Goal: Information Seeking & Learning: Learn about a topic

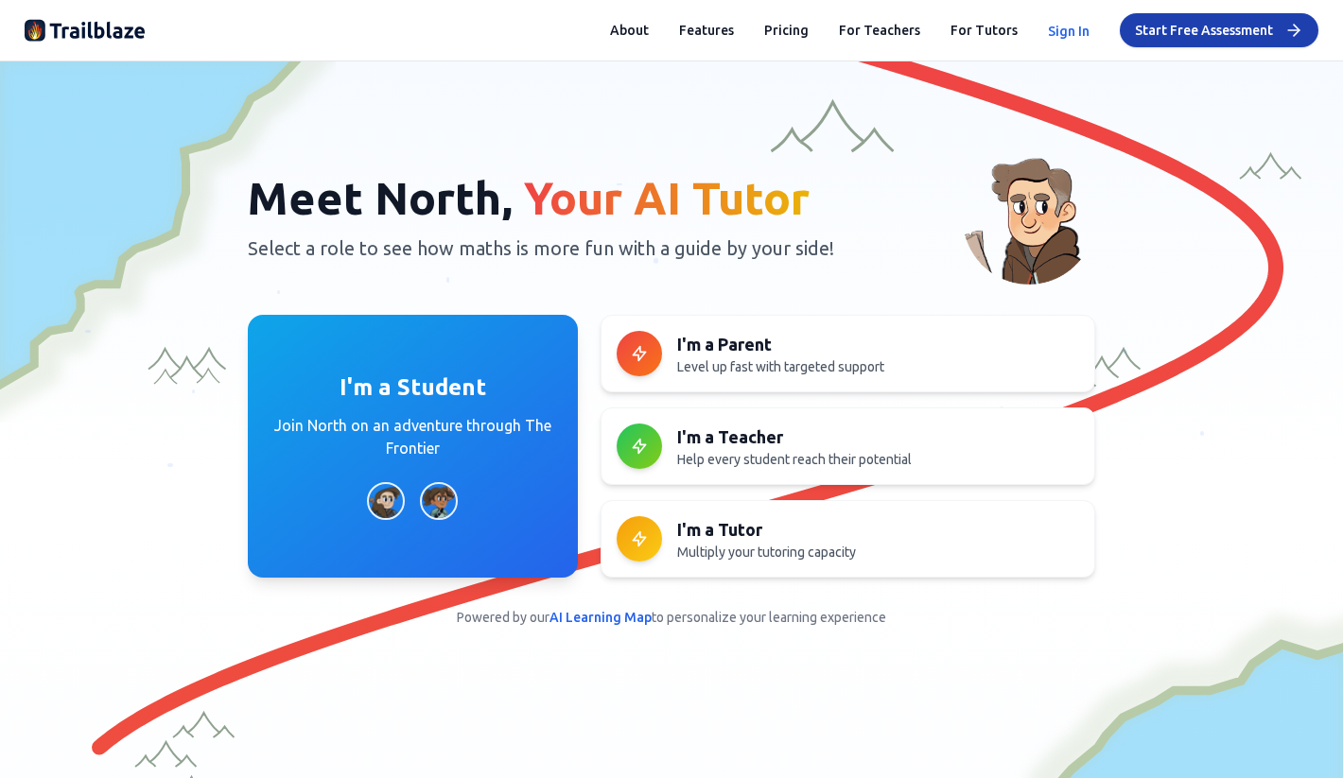
click at [1069, 26] on button "Sign In" at bounding box center [1069, 31] width 42 height 19
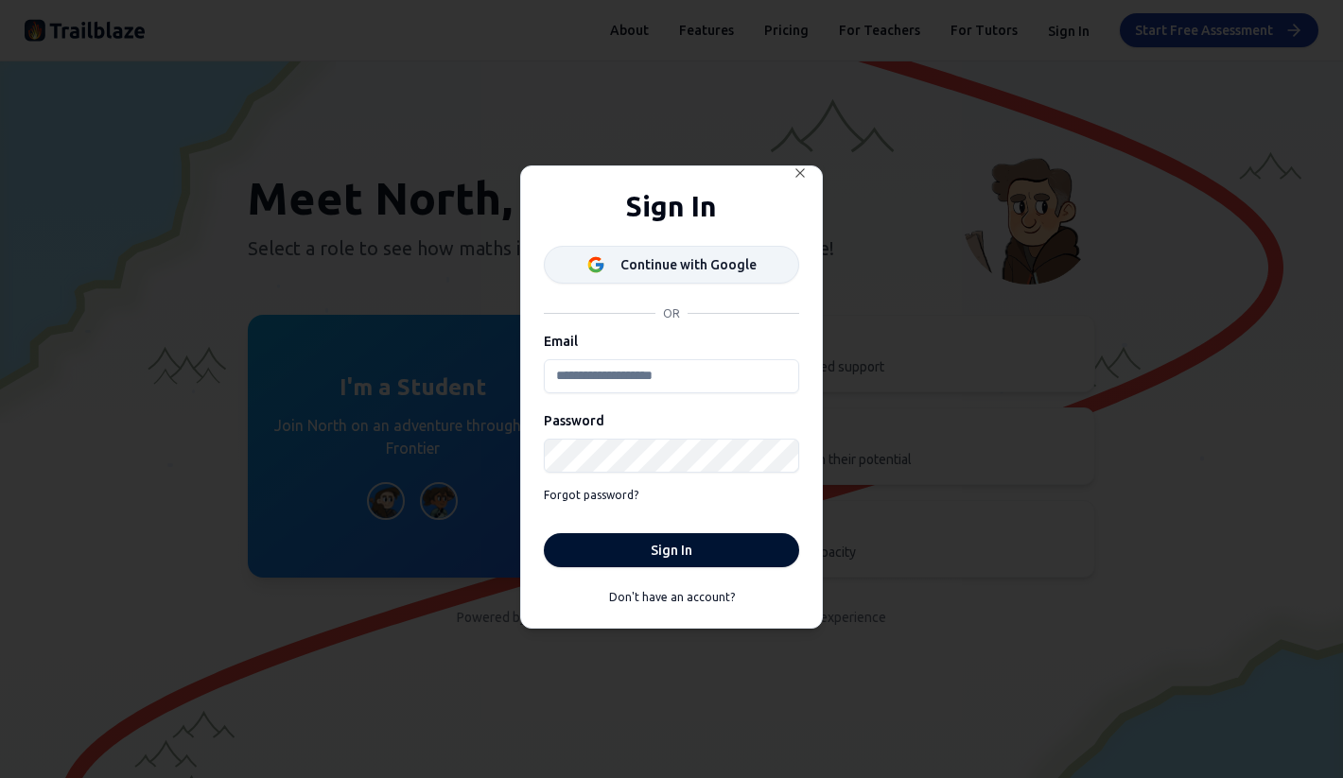
click at [713, 267] on div "Continue with Google" at bounding box center [688, 264] width 136 height 19
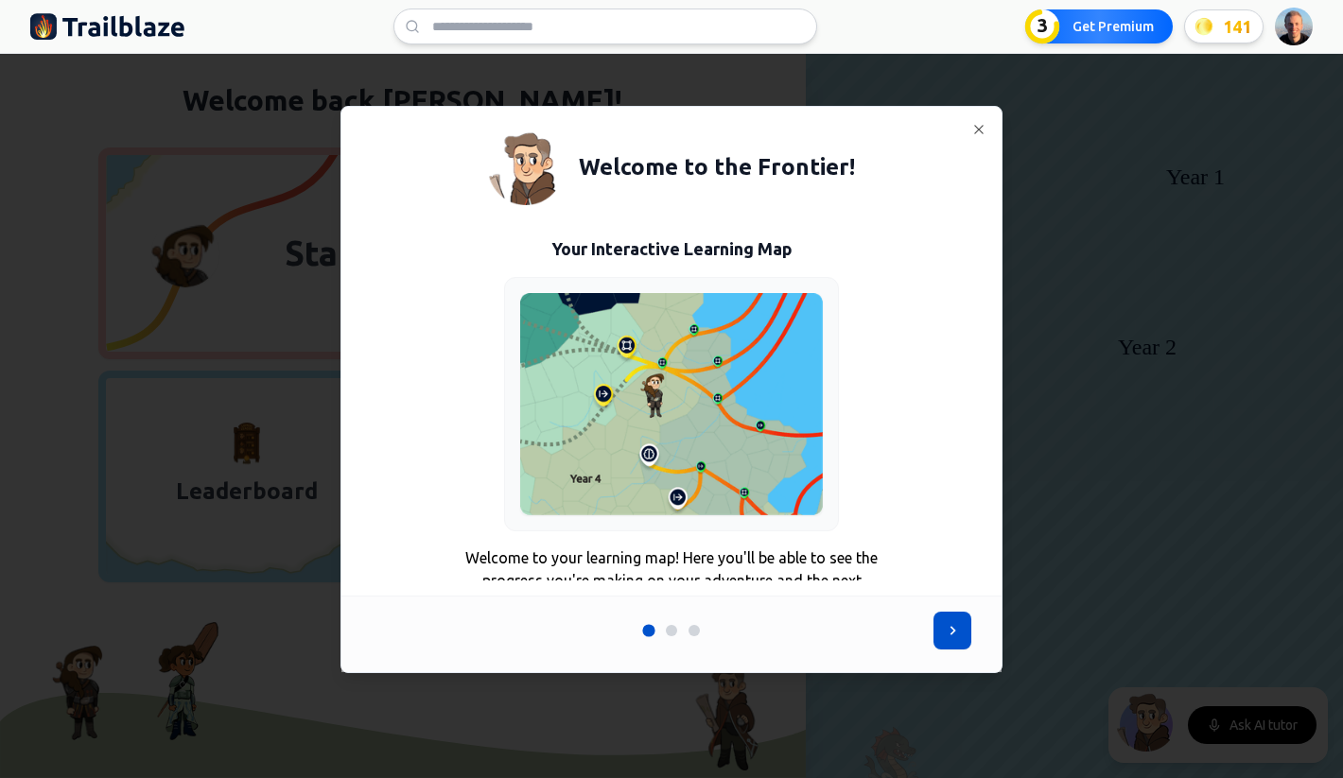
scroll to position [50, 0]
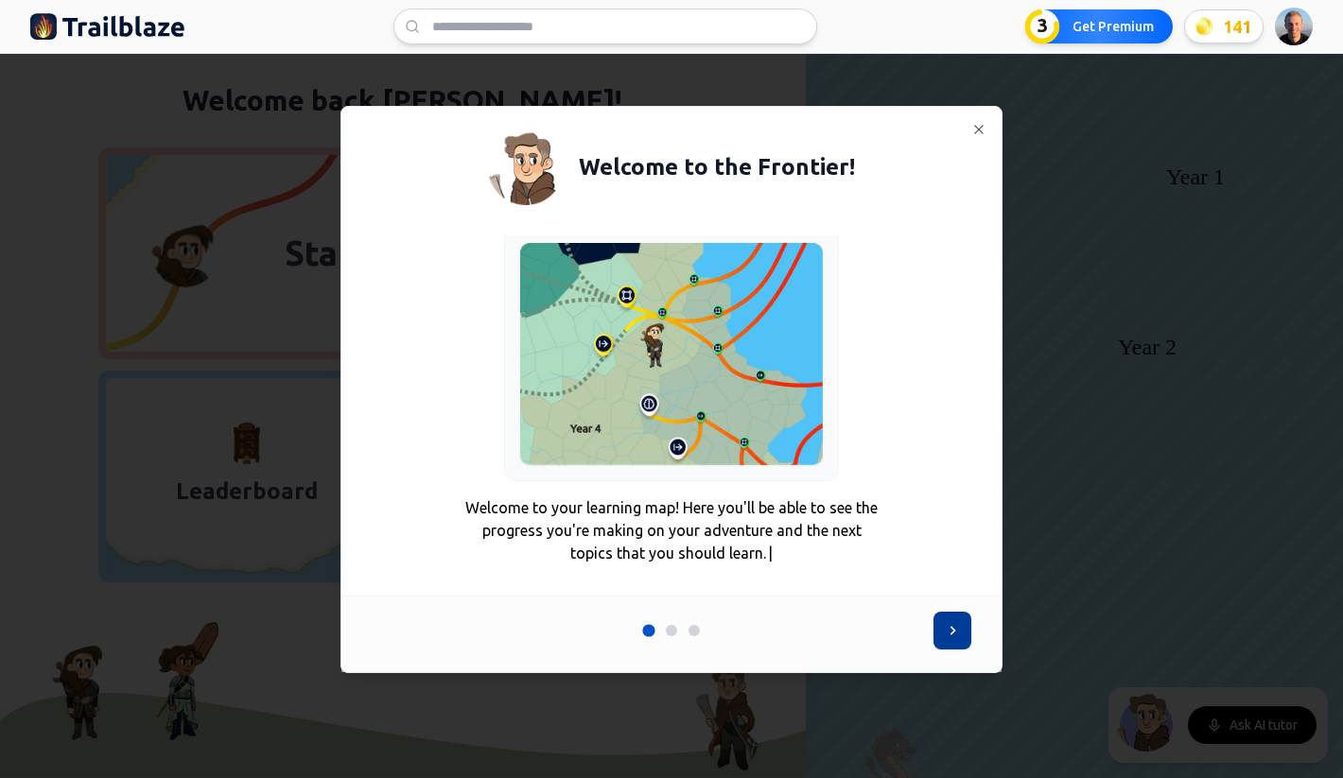
click at [953, 640] on button at bounding box center [952, 631] width 38 height 38
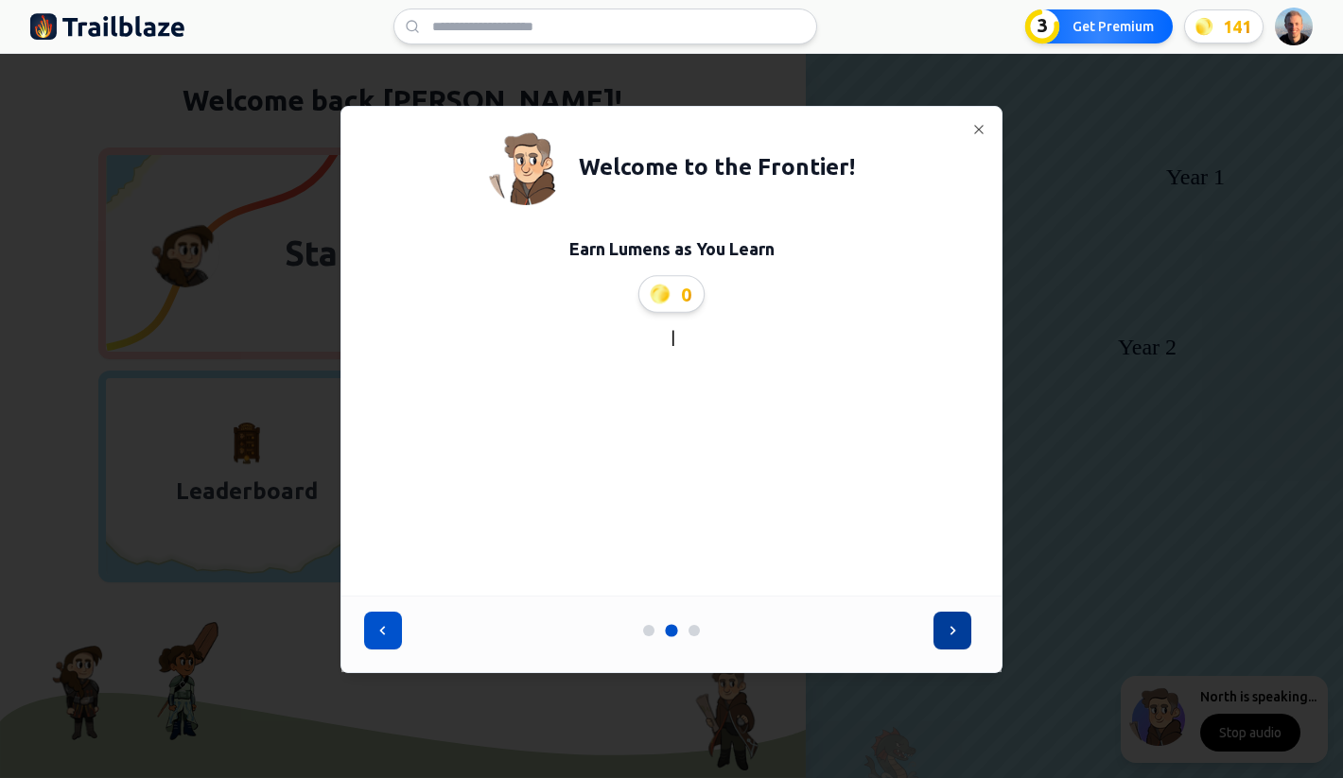
scroll to position [0, 0]
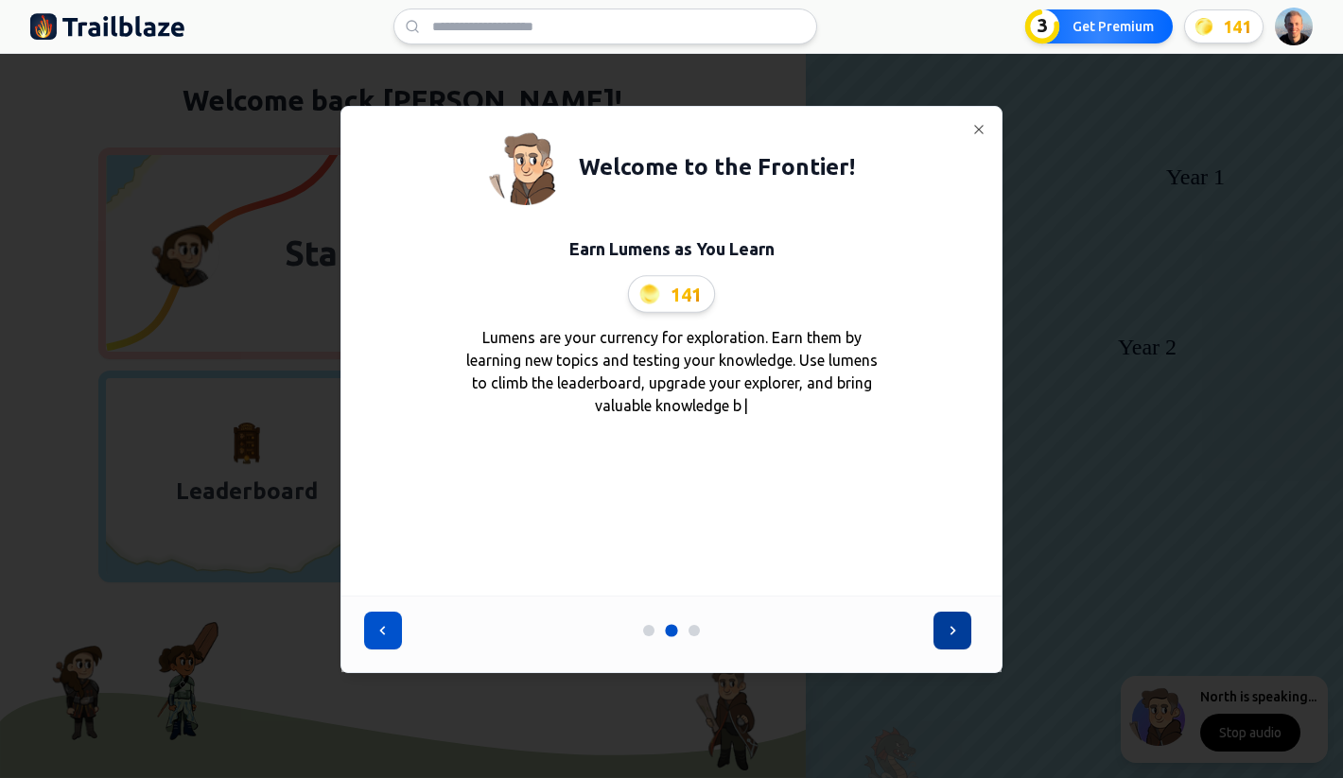
click at [953, 640] on button at bounding box center [952, 631] width 38 height 38
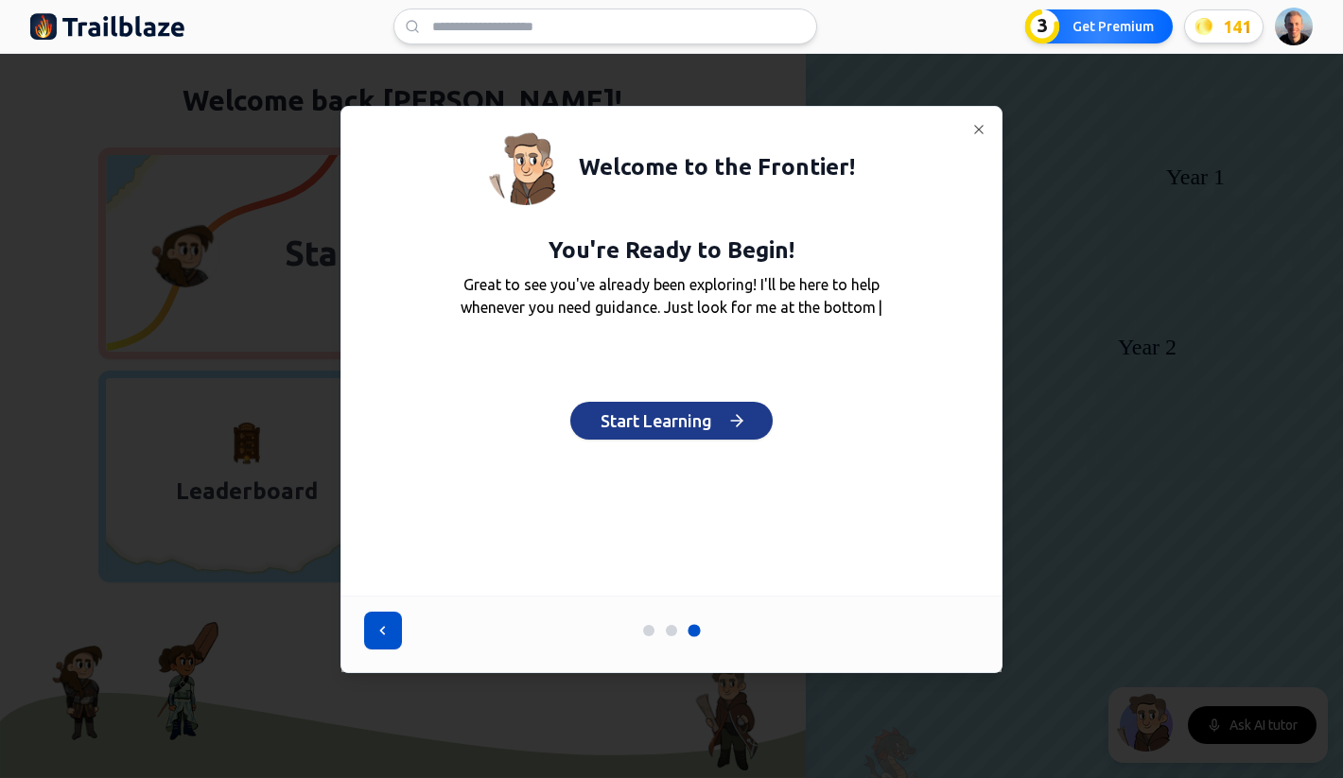
click at [706, 428] on button "Start Learning" at bounding box center [671, 421] width 202 height 38
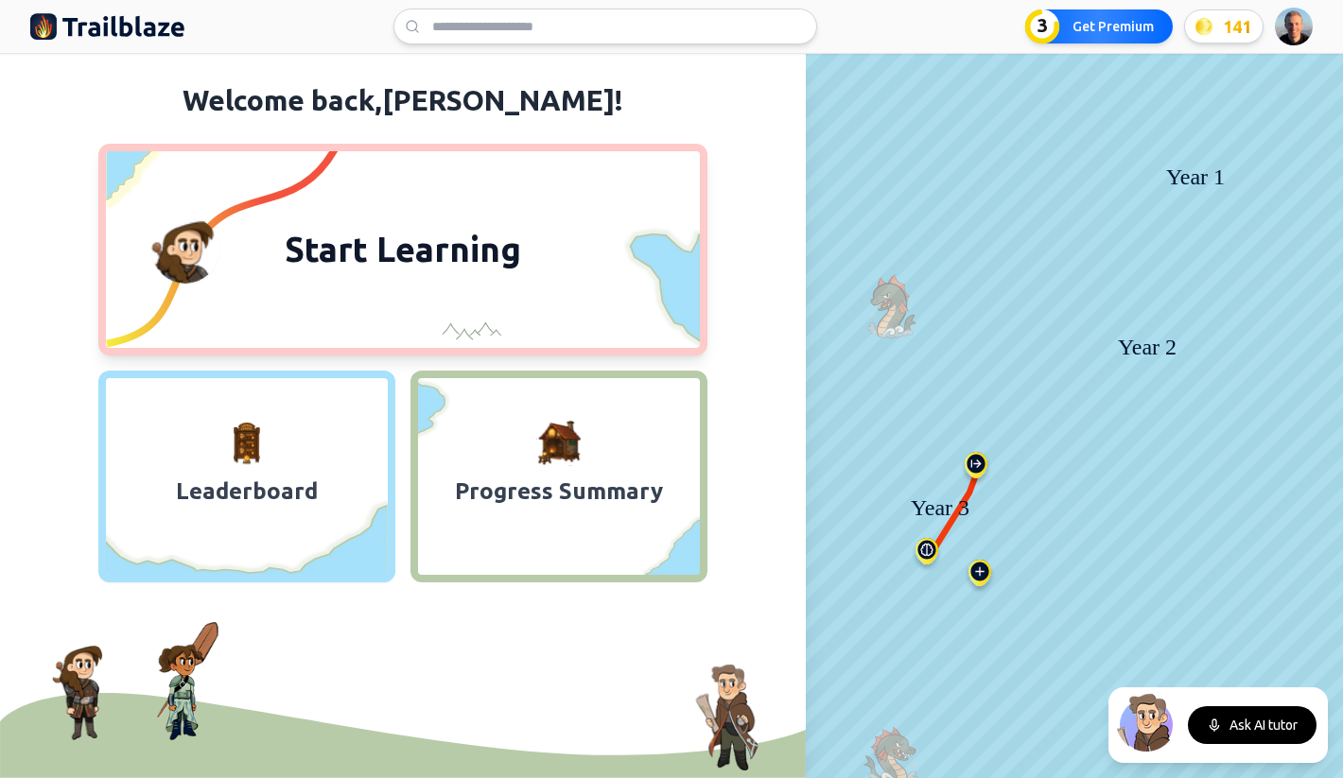
click at [537, 271] on button "Start Learning" at bounding box center [402, 250] width 608 height 212
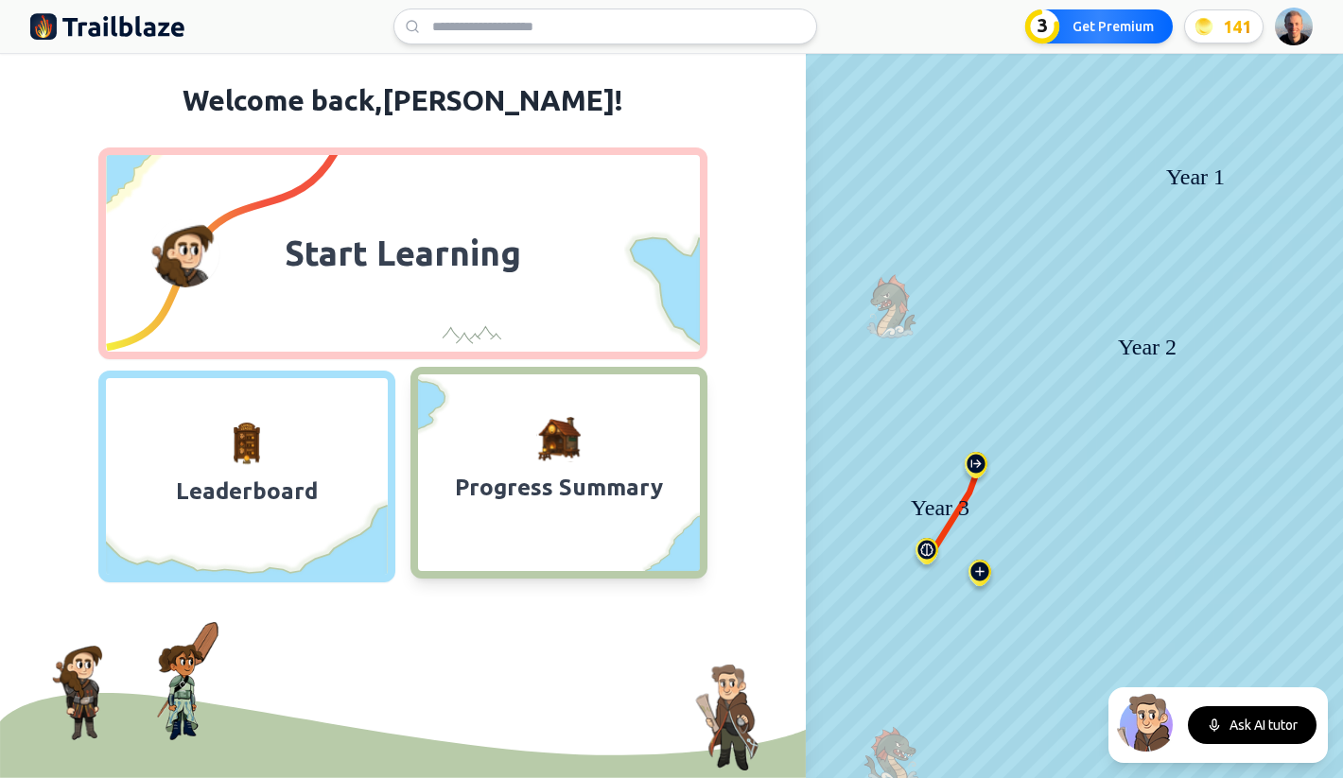
click at [456, 499] on span "Progress Summary" at bounding box center [559, 488] width 282 height 38
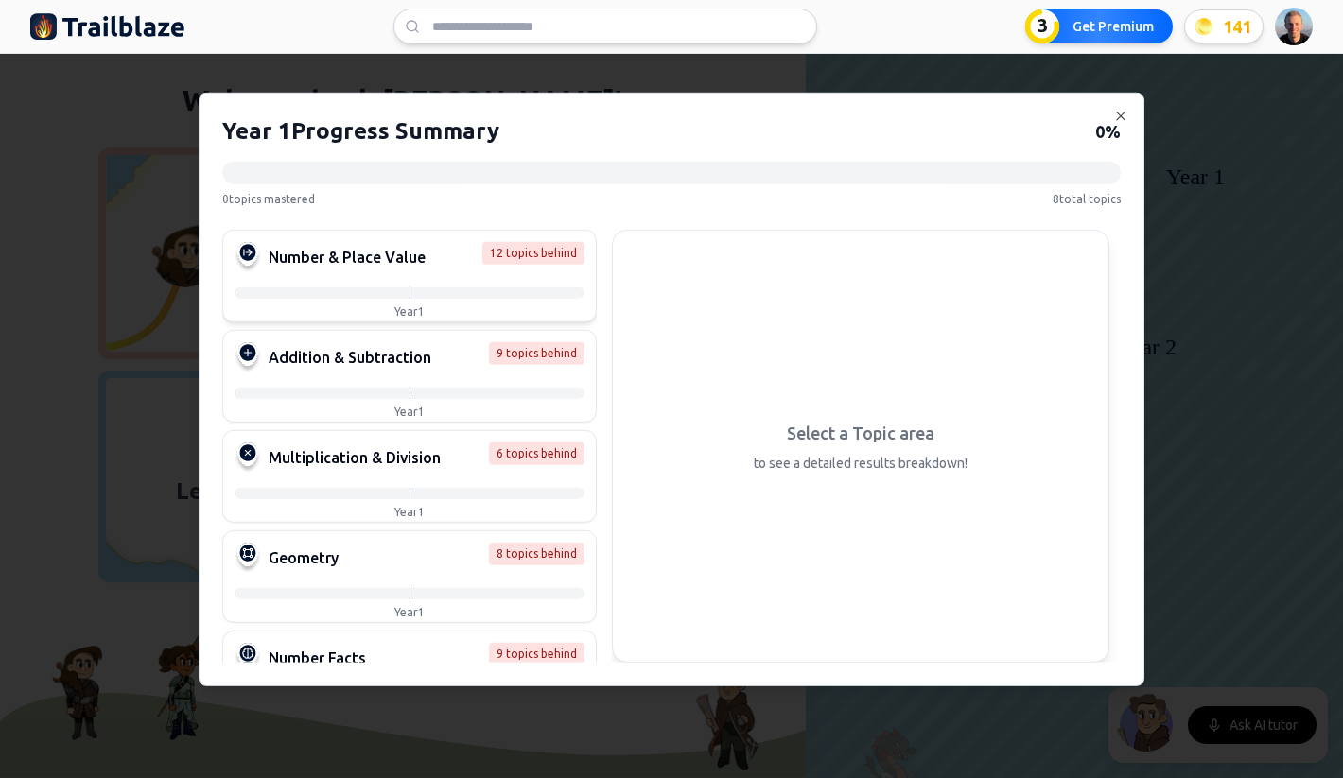
click at [461, 287] on div at bounding box center [410, 292] width 350 height 11
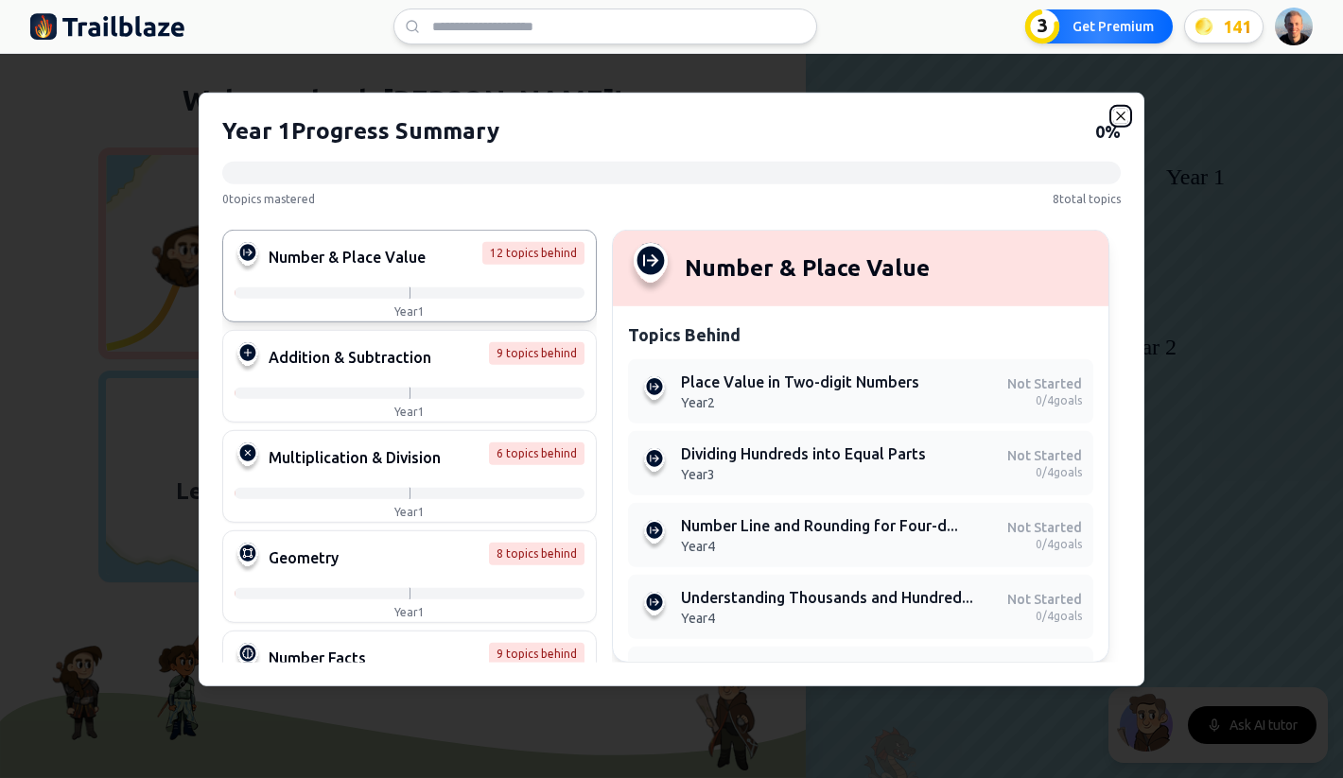
click at [1120, 114] on icon "button" at bounding box center [1120, 116] width 9 height 9
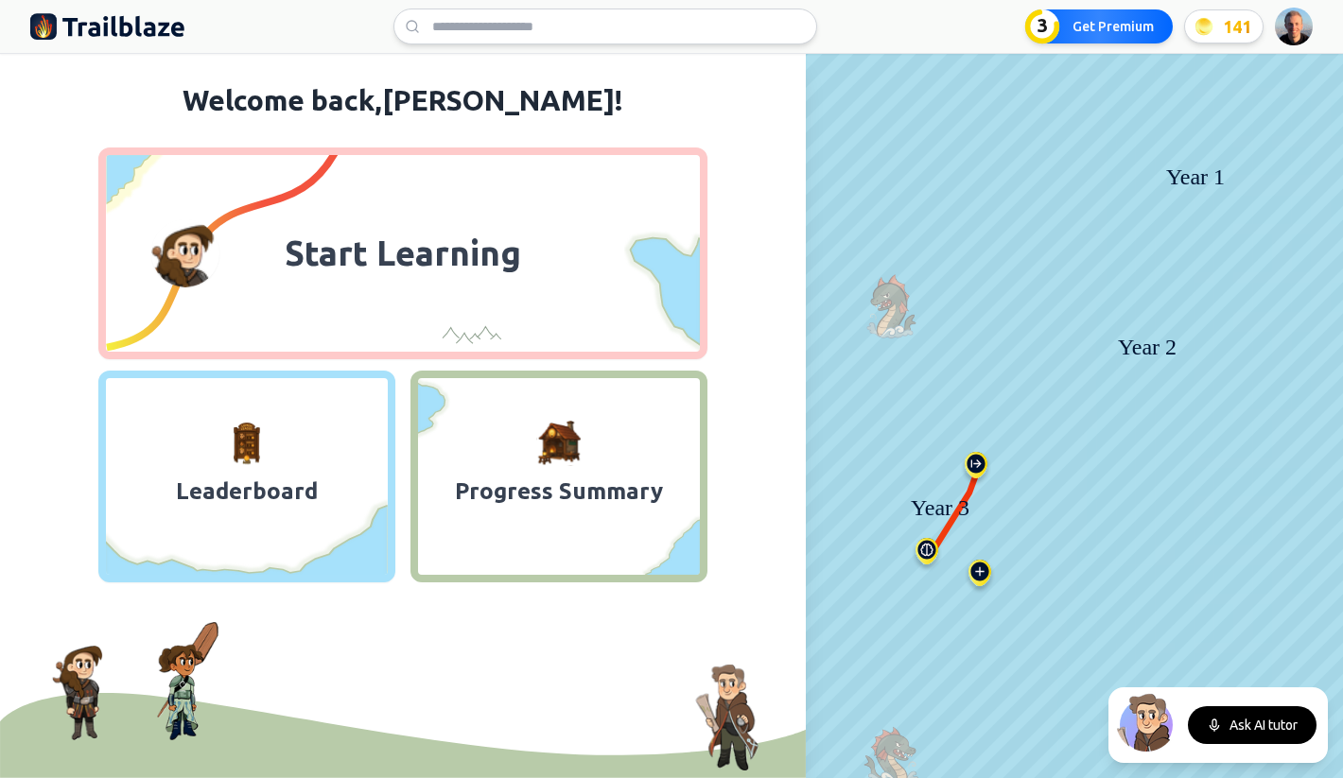
click at [756, 363] on div "Start Learning Leaderboard Progress Summary Leaderboard Progress Summary" at bounding box center [403, 365] width 760 height 435
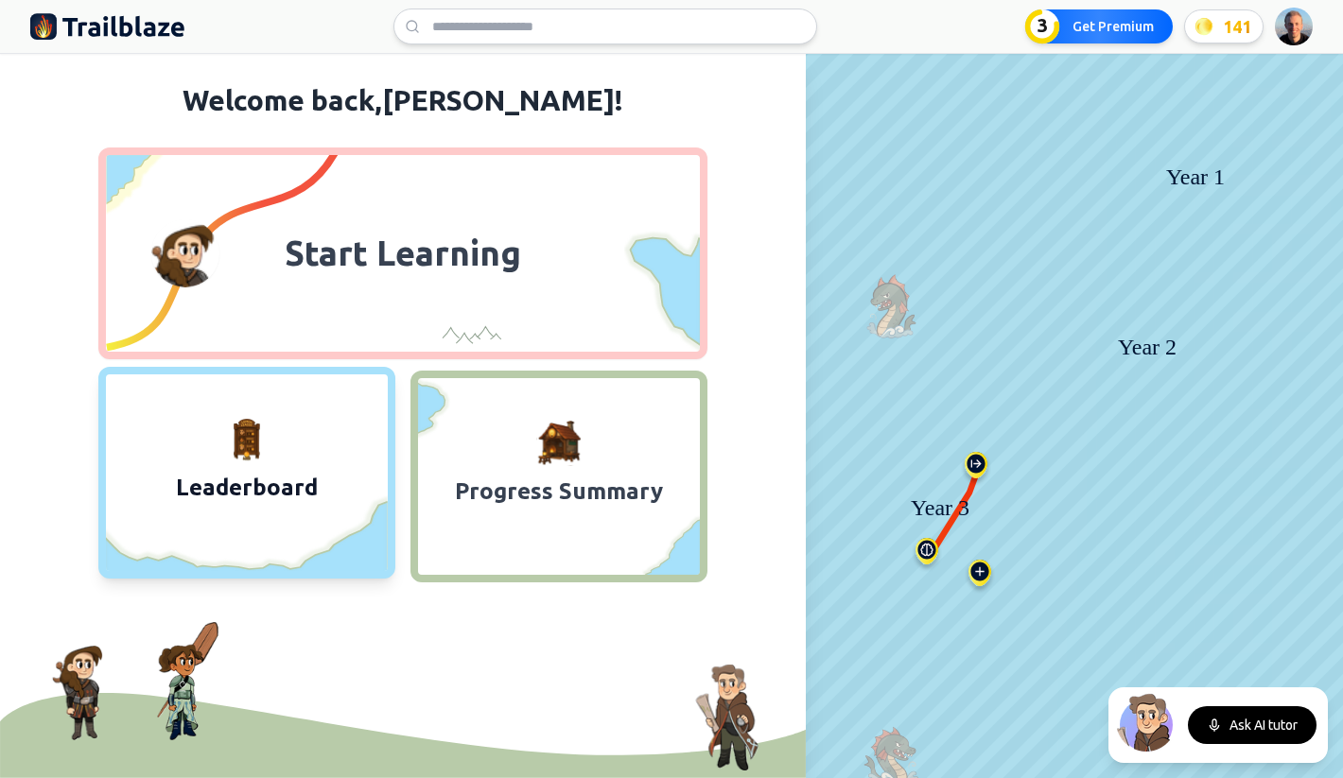
click at [215, 520] on icon at bounding box center [247, 534] width 282 height 76
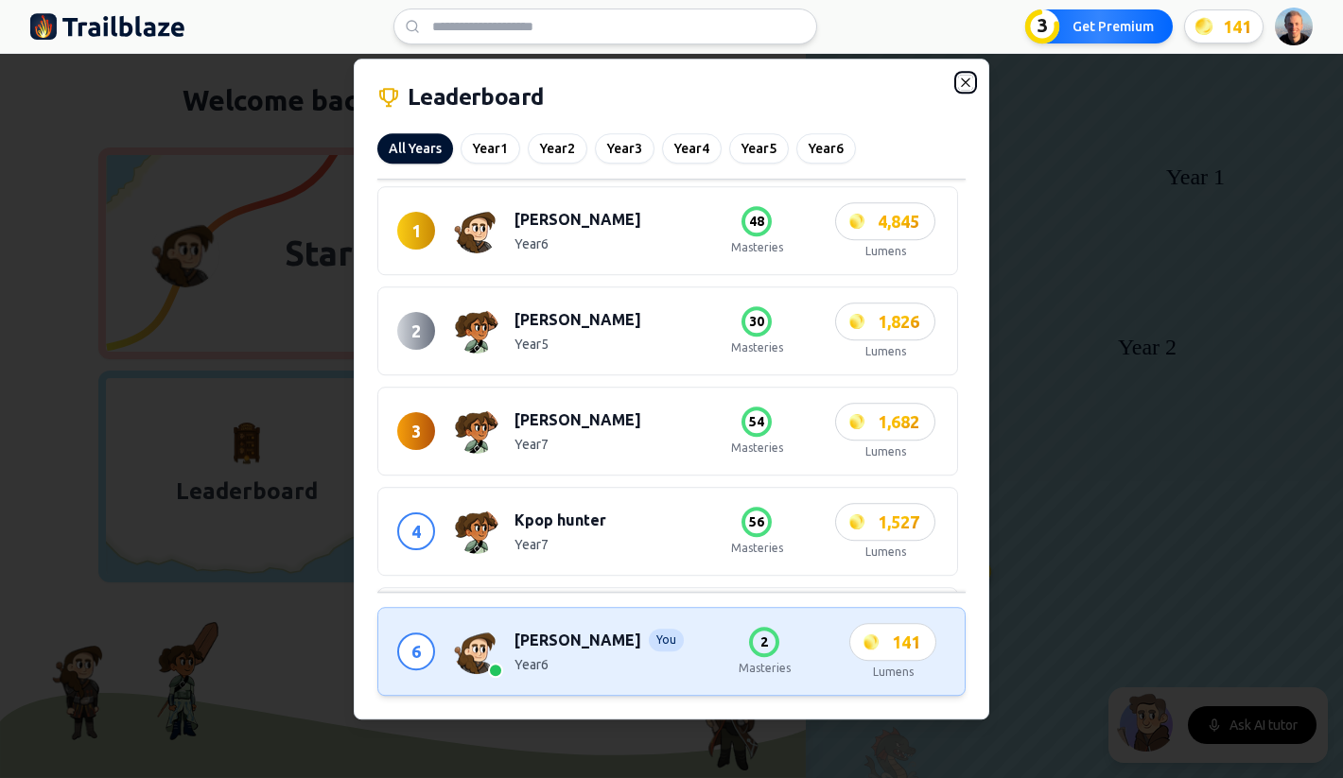
click at [967, 78] on icon "button" at bounding box center [965, 82] width 9 height 9
